Goal: Transaction & Acquisition: Purchase product/service

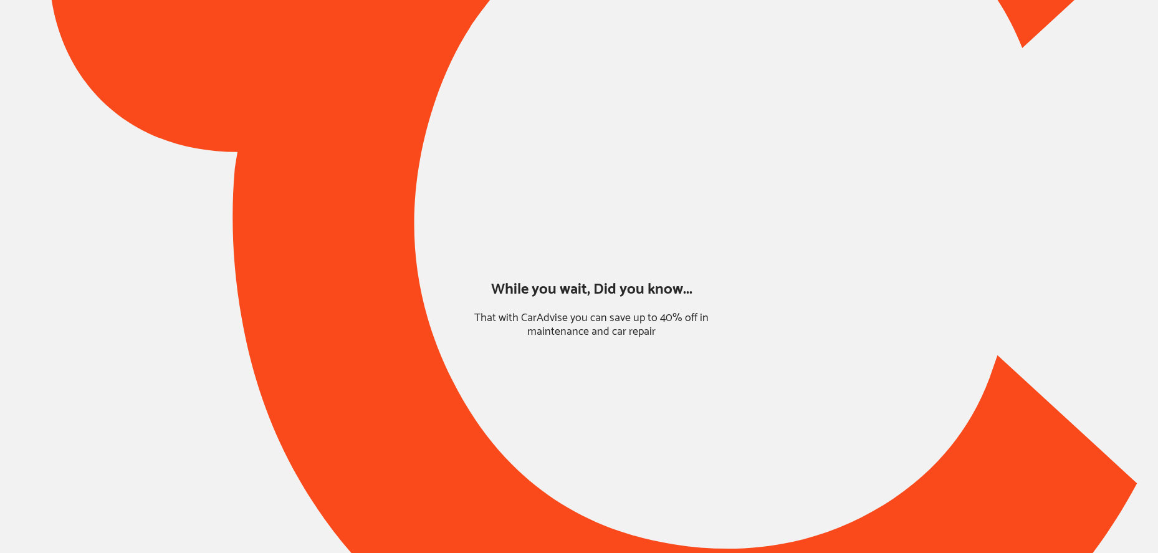
type input "*****"
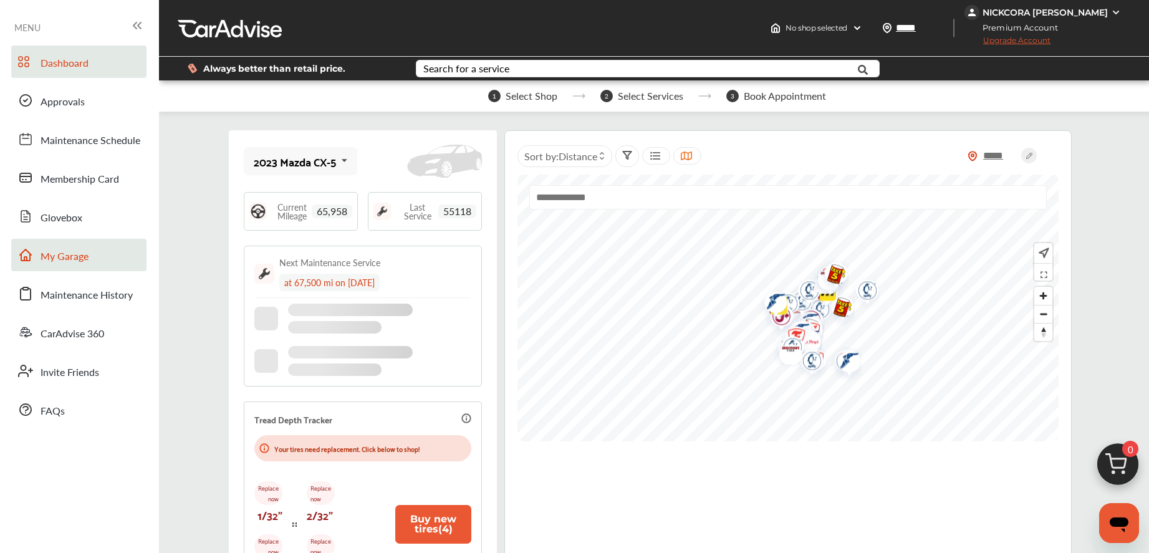
click at [103, 257] on link "My Garage" at bounding box center [78, 255] width 135 height 32
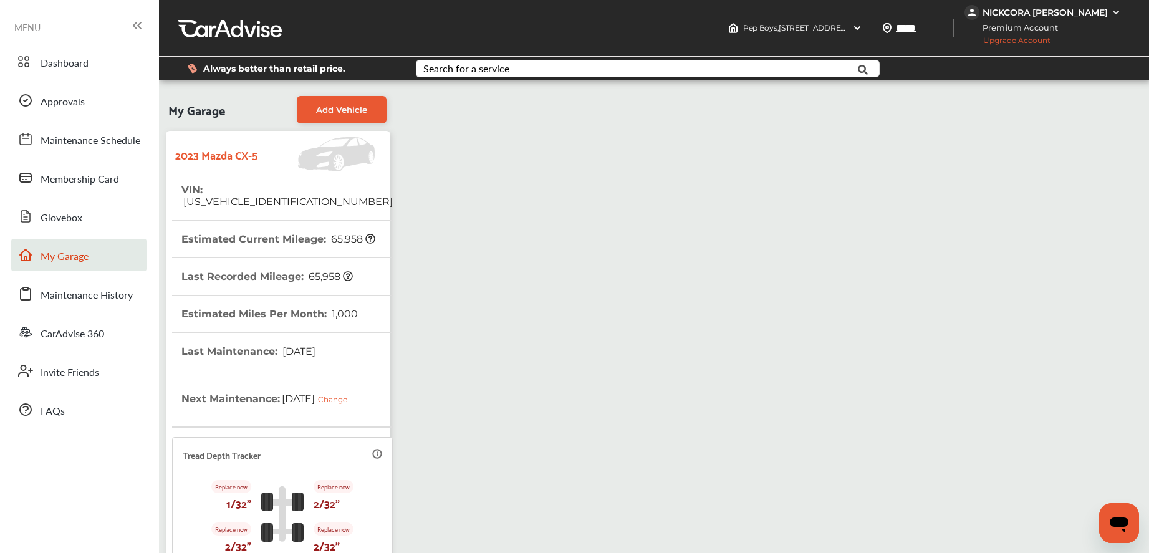
click at [269, 152] on img at bounding box center [318, 154] width 123 height 34
click at [91, 103] on link "Approvals" at bounding box center [78, 100] width 135 height 32
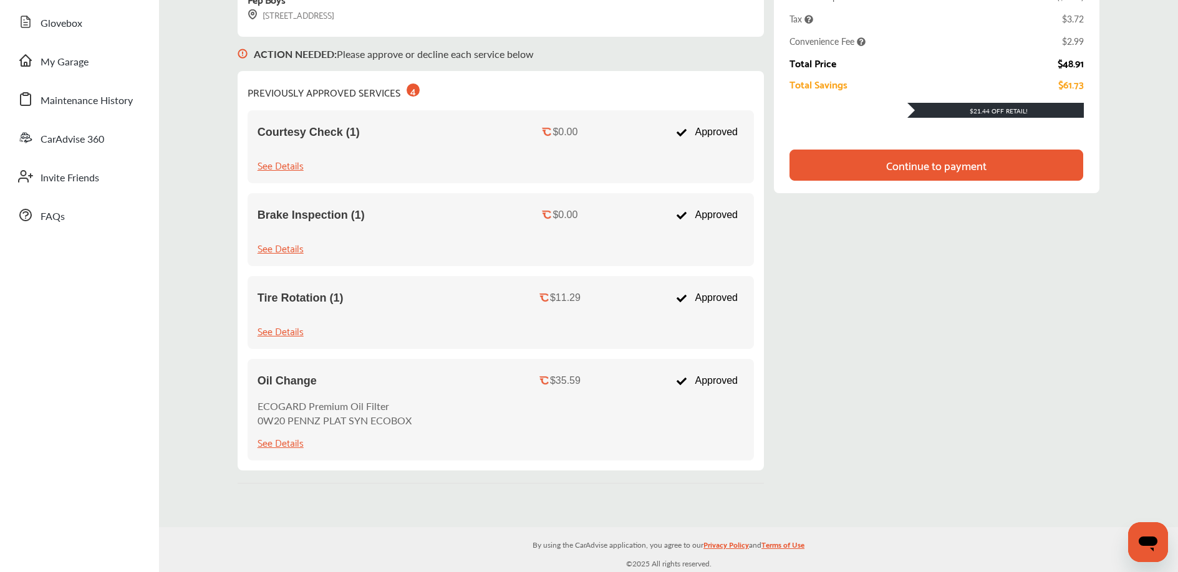
click at [926, 168] on div "Continue to payment" at bounding box center [936, 165] width 100 height 12
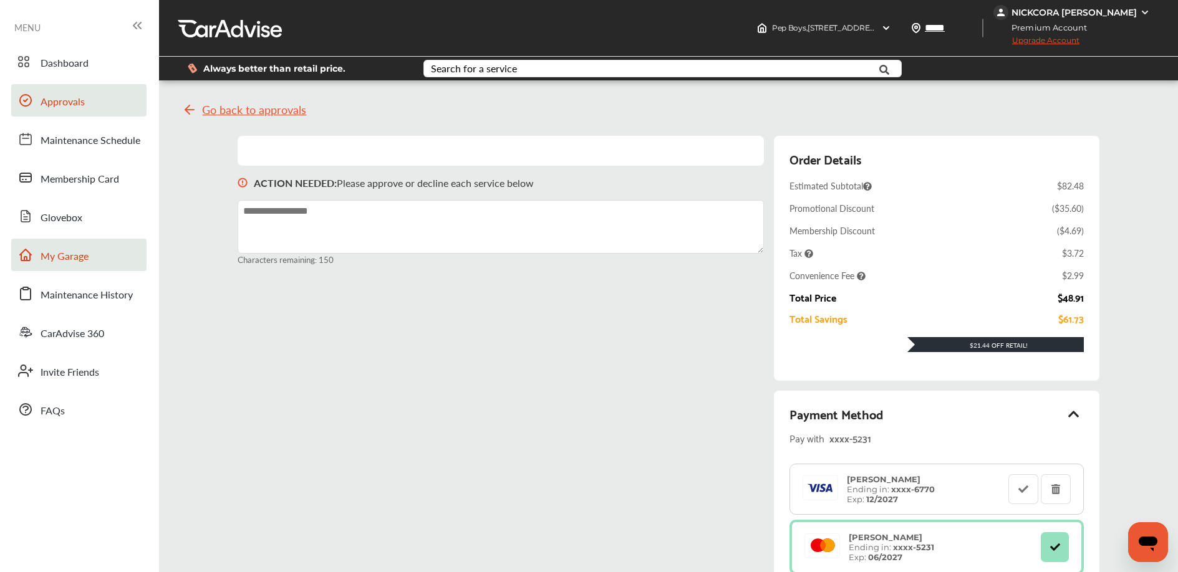
click at [97, 246] on link "My Garage" at bounding box center [78, 255] width 135 height 32
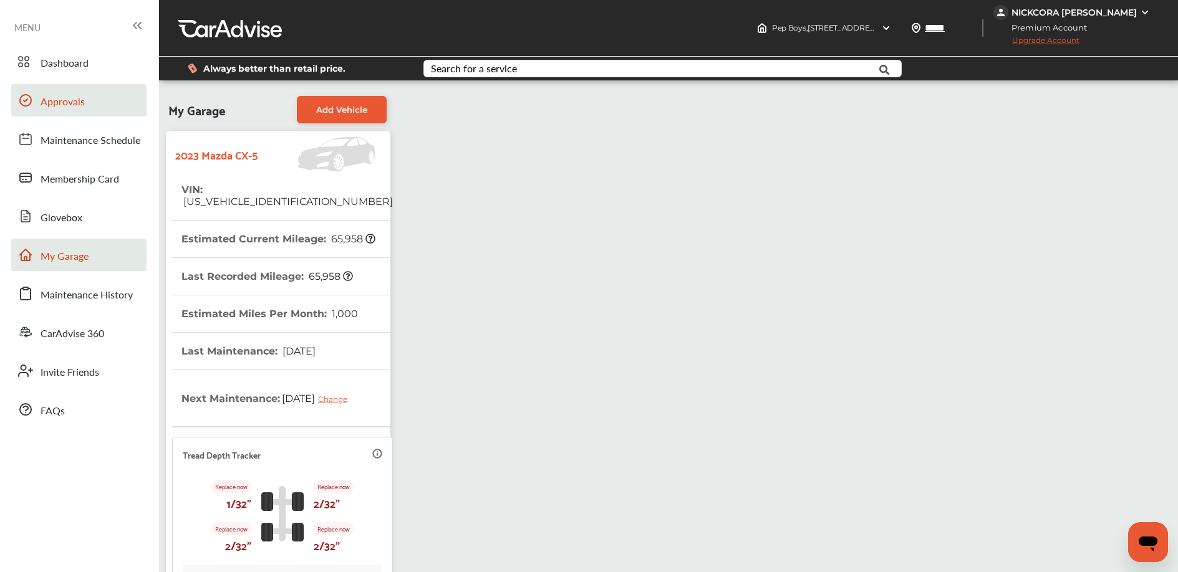
click at [94, 93] on link "Approvals" at bounding box center [78, 100] width 135 height 32
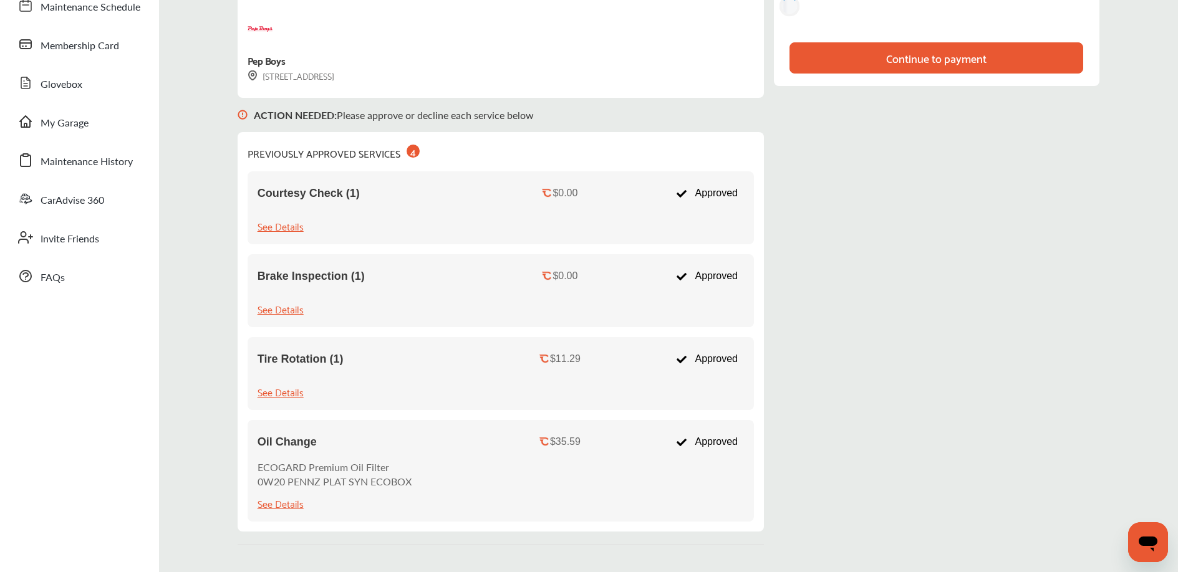
scroll to position [138, 0]
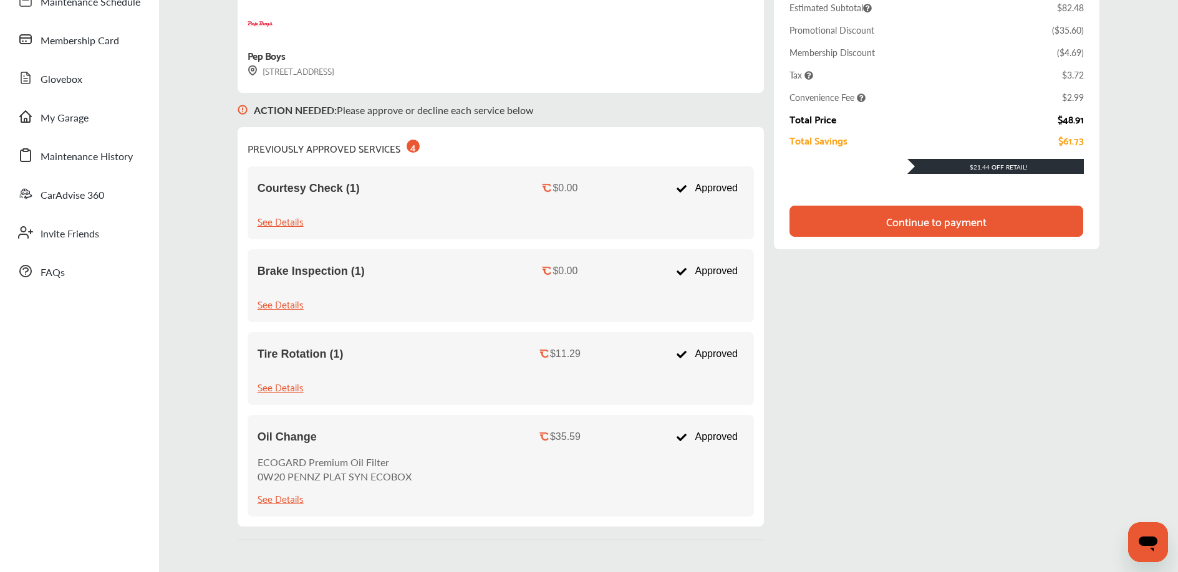
click at [918, 216] on div "Continue to payment" at bounding box center [936, 221] width 100 height 12
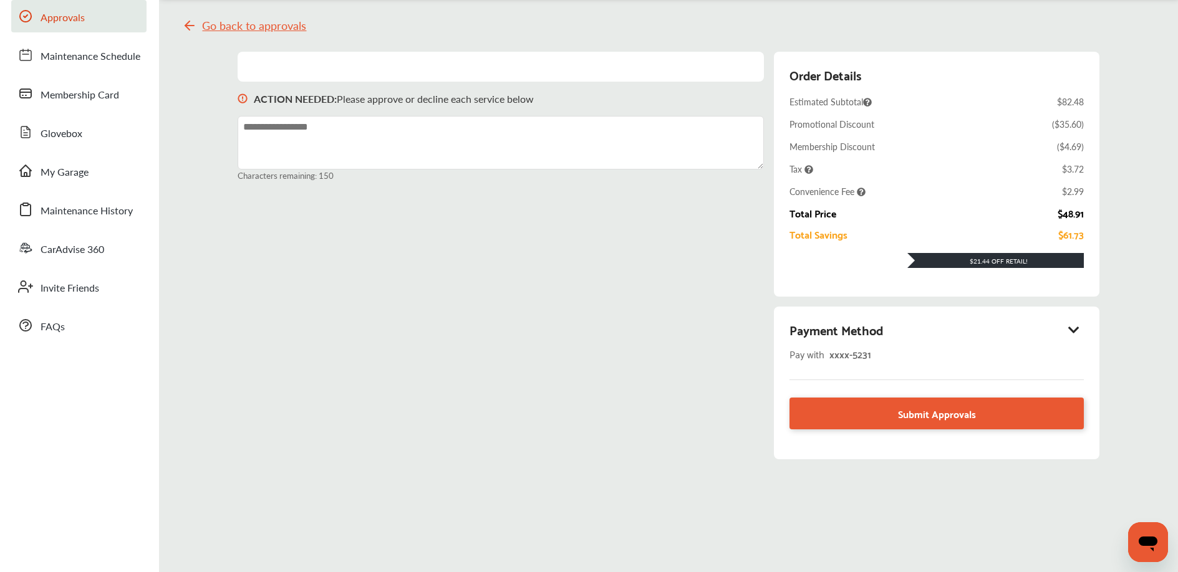
scroll to position [16, 0]
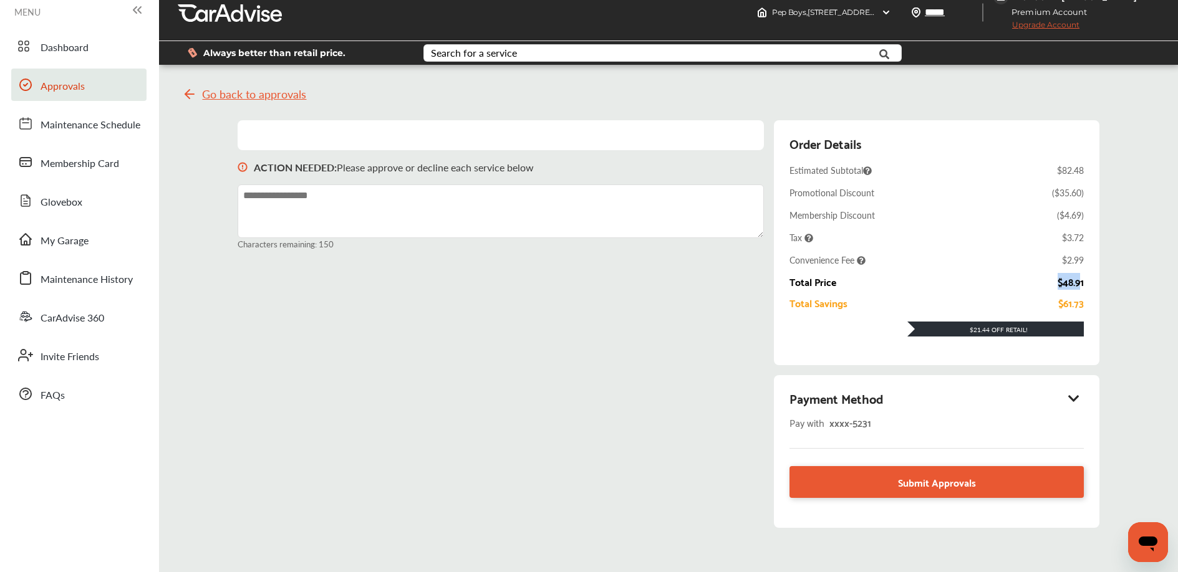
drag, startPoint x: 1058, startPoint y: 281, endPoint x: 1084, endPoint y: 282, distance: 25.6
click at [1084, 282] on div "Total Price $48.91" at bounding box center [936, 281] width 294 height 11
click at [1084, 282] on div "$48.91" at bounding box center [1070, 281] width 26 height 11
click at [1080, 400] on icon at bounding box center [1074, 398] width 15 height 12
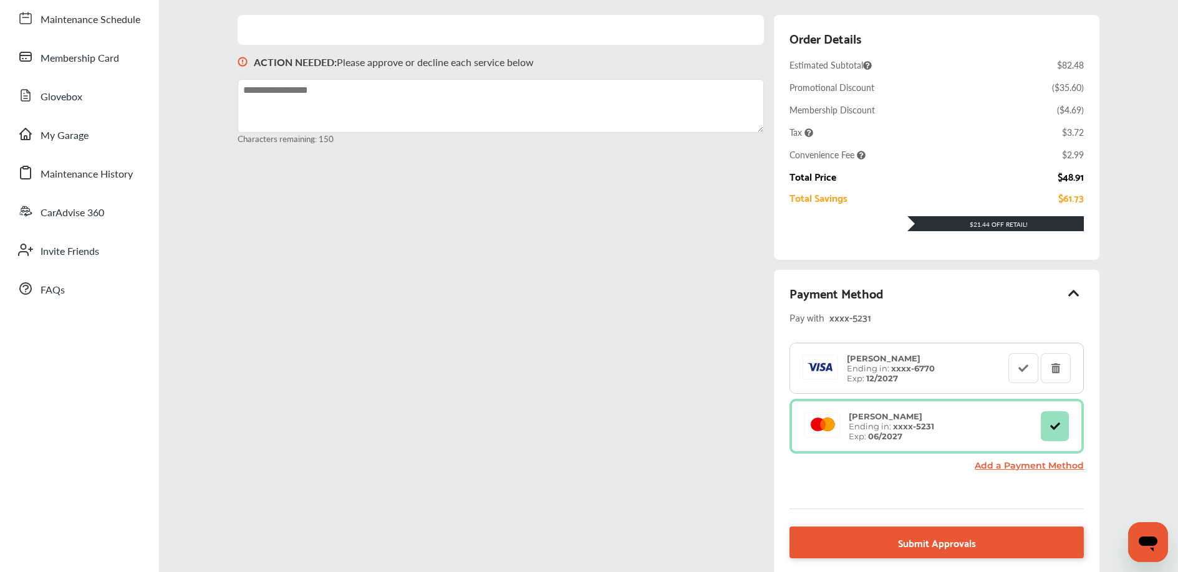
scroll to position [238, 0]
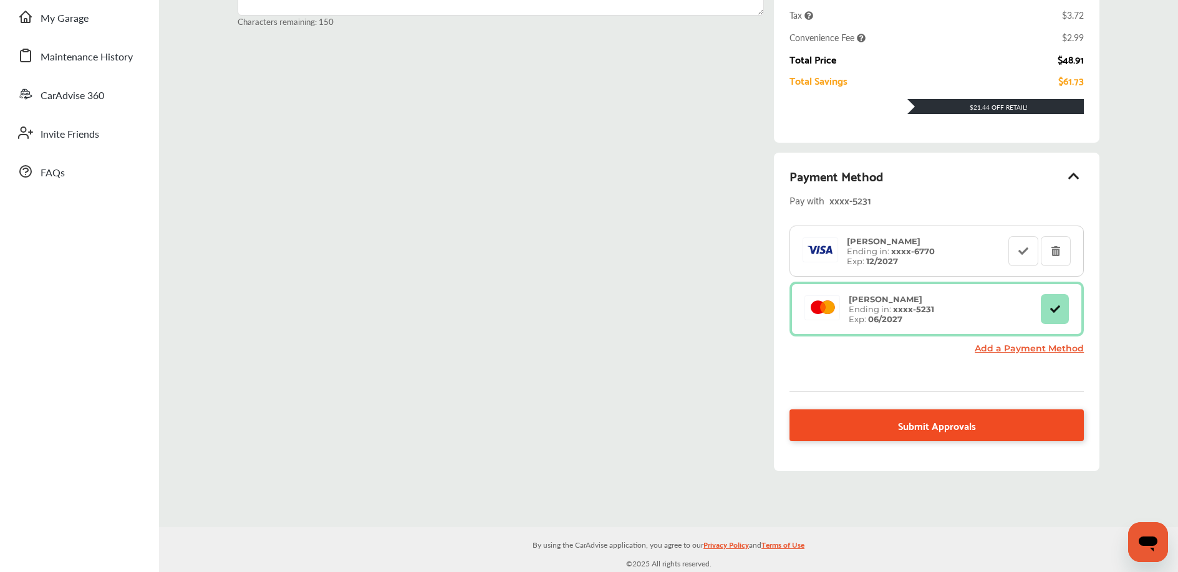
click at [958, 420] on span "Submit Approvals" at bounding box center [937, 425] width 78 height 17
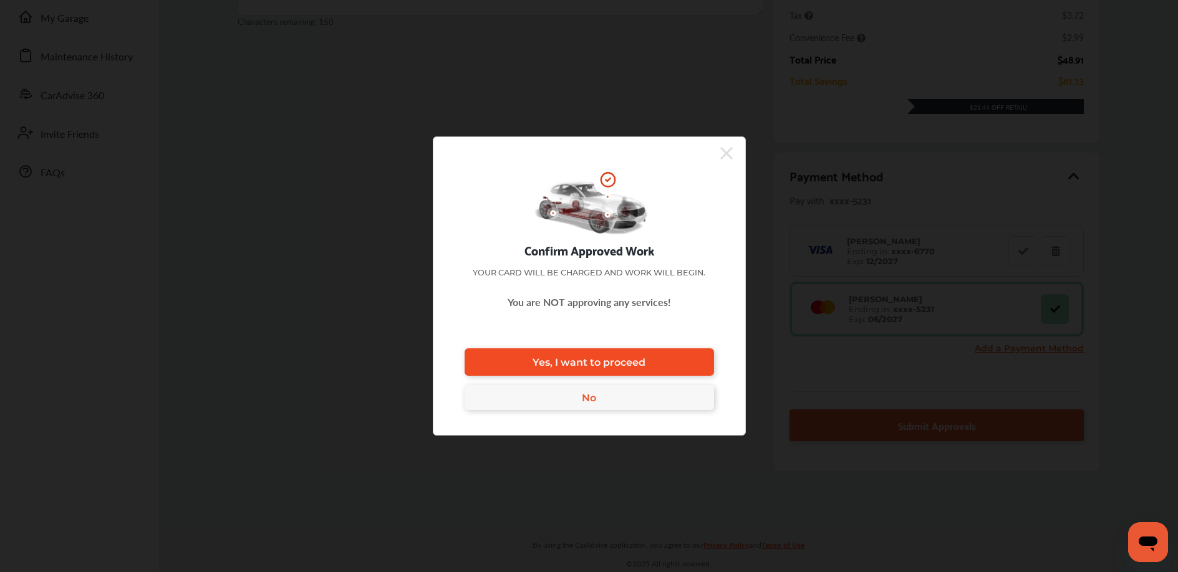
click at [673, 365] on link "Yes, I want to proceed" at bounding box center [588, 362] width 249 height 27
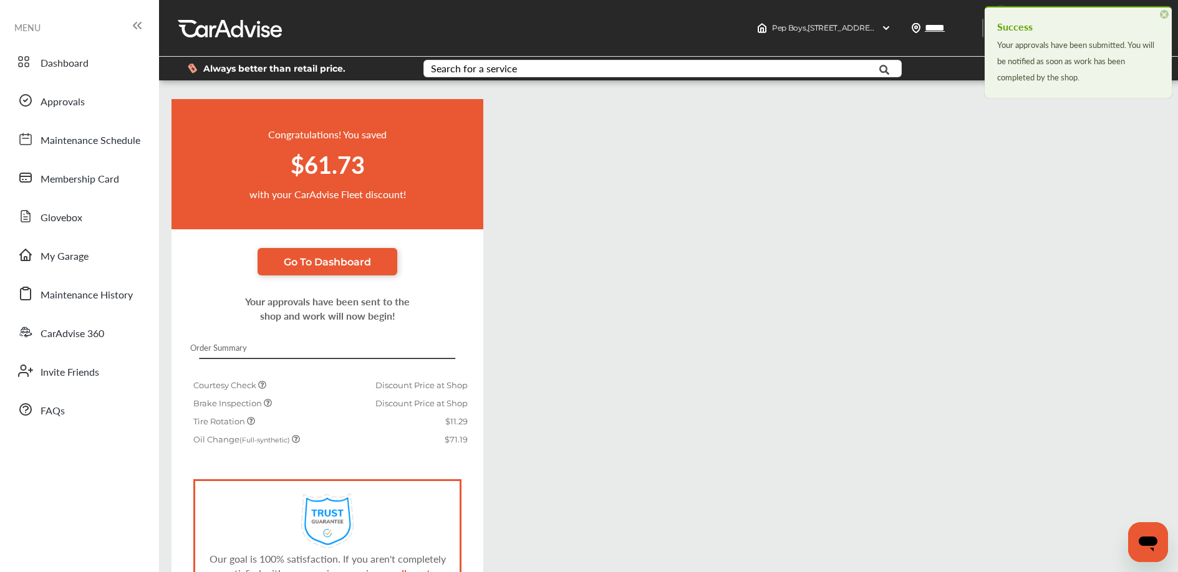
click at [1158, 14] on span "×" at bounding box center [1164, 14] width 9 height 9
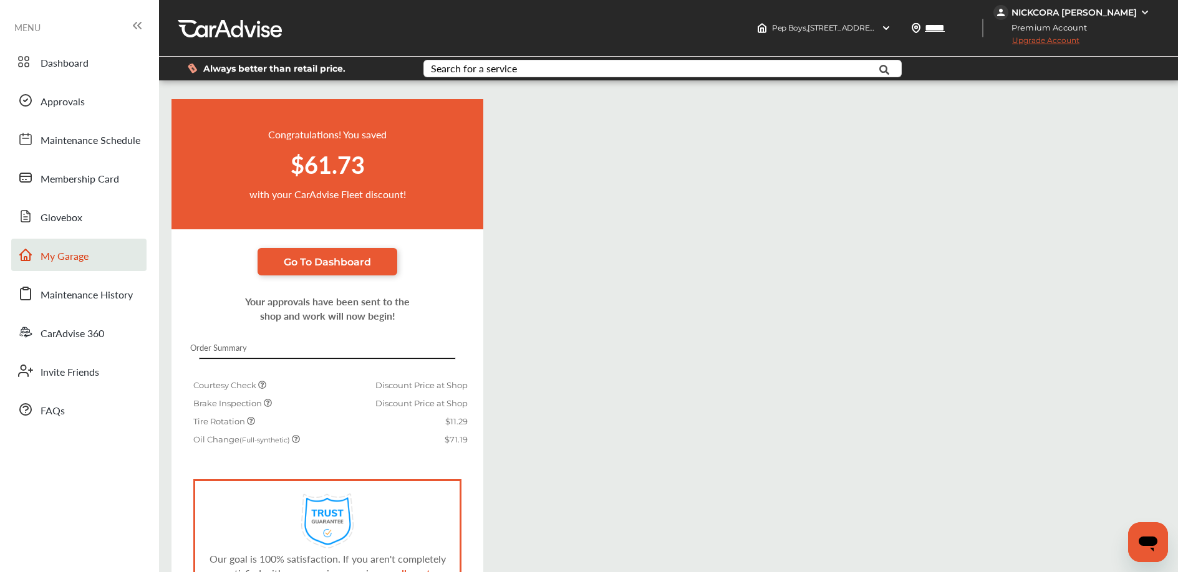
click at [88, 260] on span "My Garage" at bounding box center [65, 257] width 48 height 16
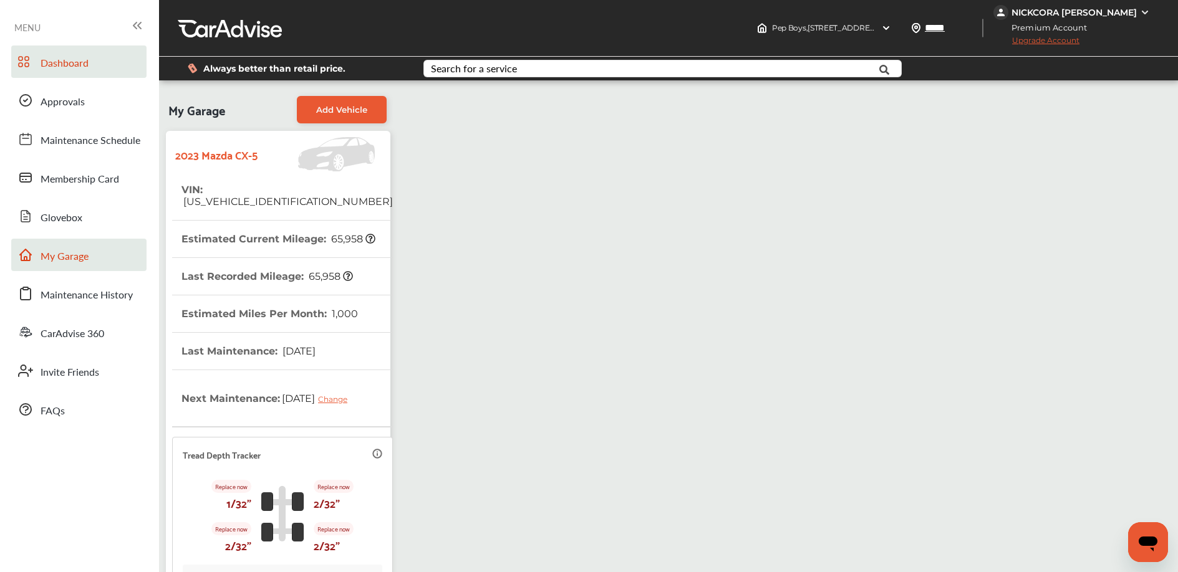
click at [92, 49] on link "Dashboard" at bounding box center [78, 62] width 135 height 32
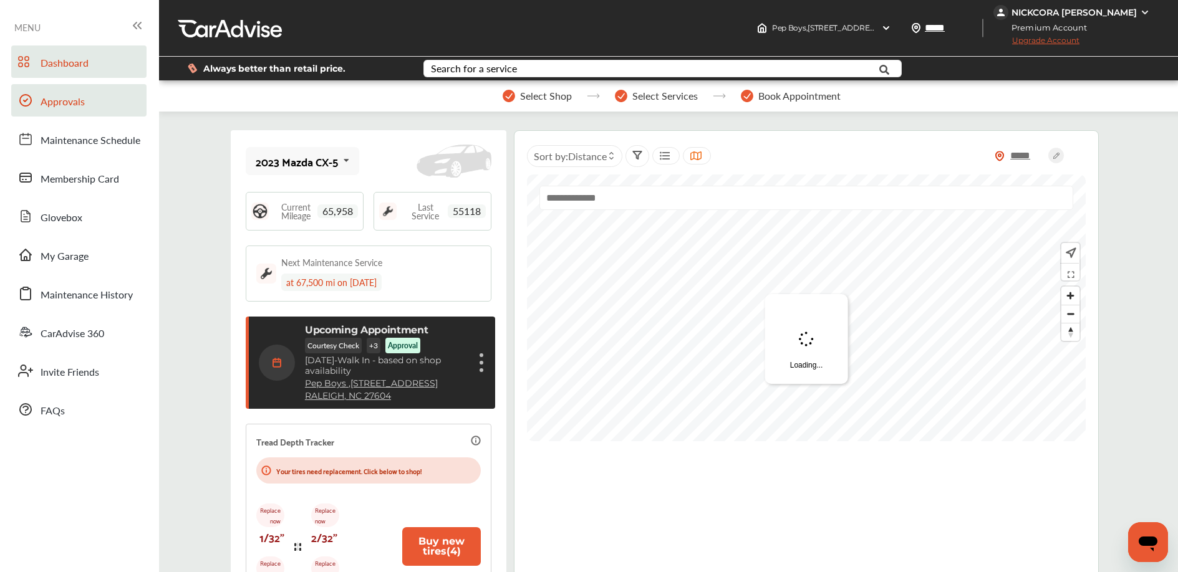
click at [72, 102] on span "Approvals" at bounding box center [63, 102] width 44 height 16
